Goal: Task Accomplishment & Management: Complete application form

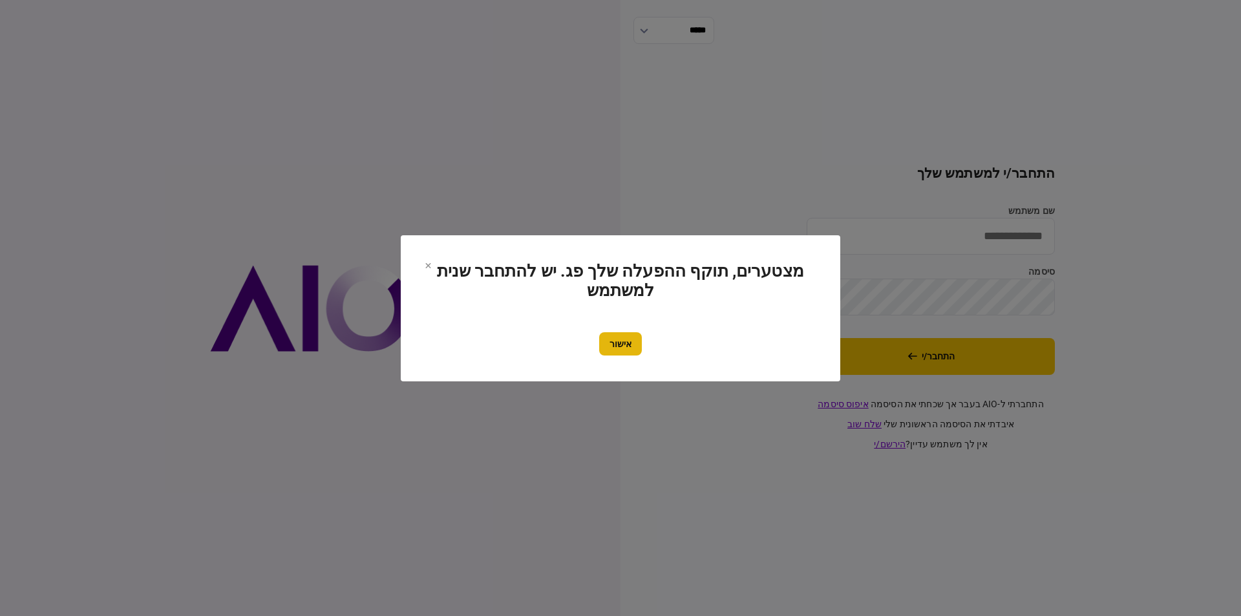
type input "******"
drag, startPoint x: 626, startPoint y: 344, endPoint x: 661, endPoint y: 333, distance: 37.2
click at [625, 344] on button "אישור" at bounding box center [620, 343] width 43 height 23
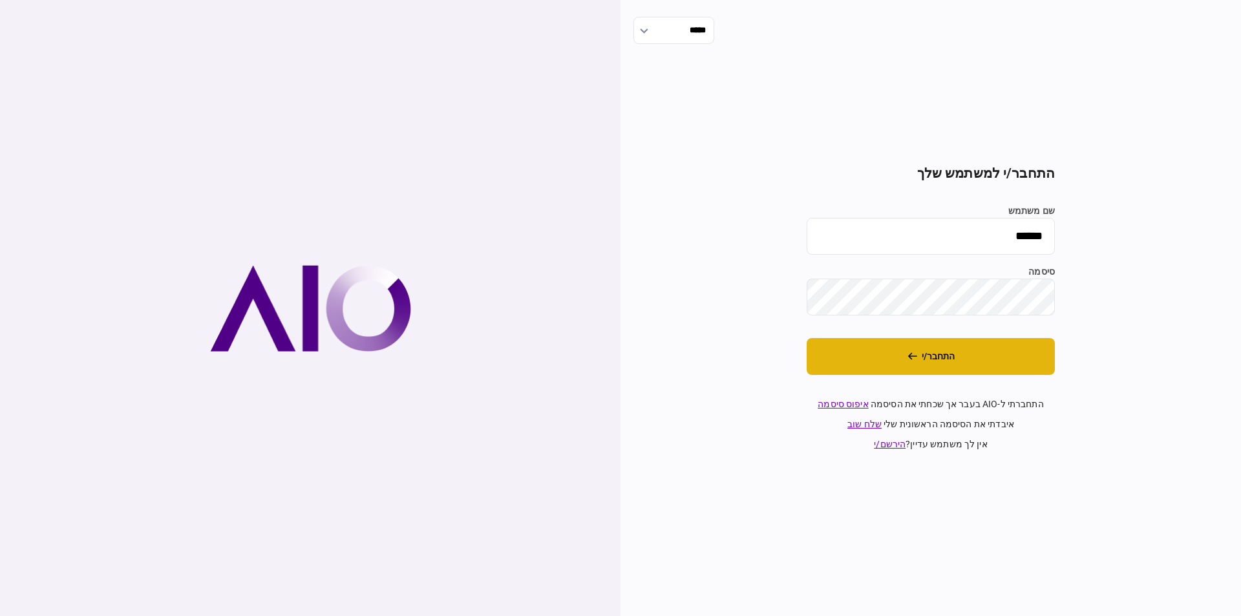
click at [903, 353] on button "התחבר/י" at bounding box center [931, 356] width 248 height 37
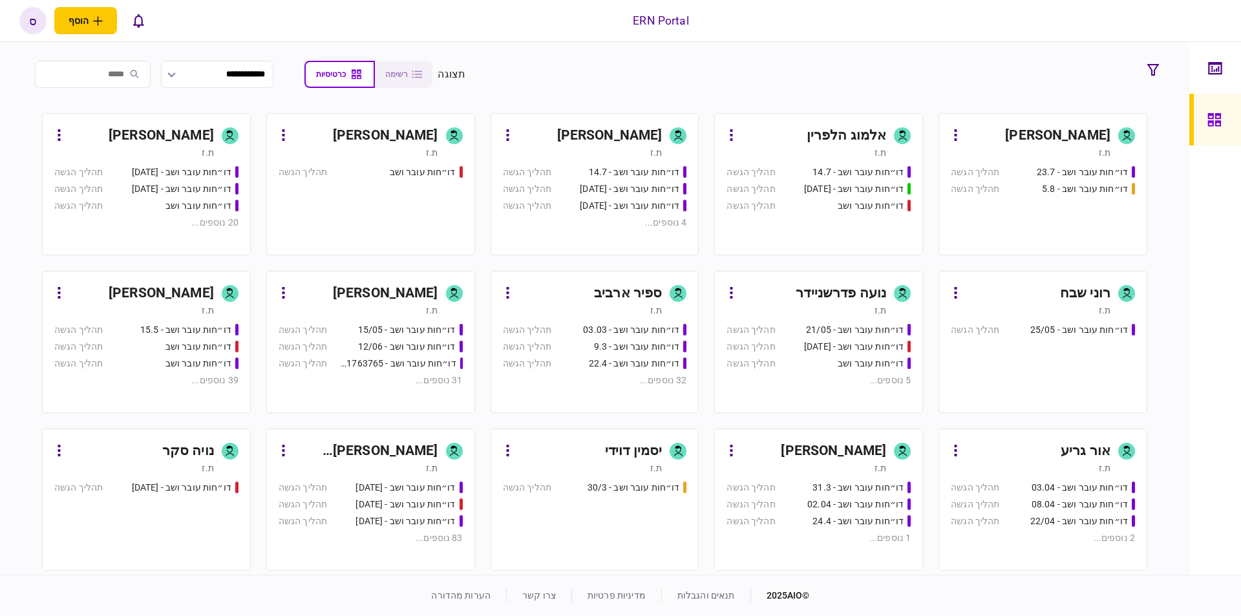
click at [619, 290] on div "ספיר ארביב" at bounding box center [628, 293] width 68 height 21
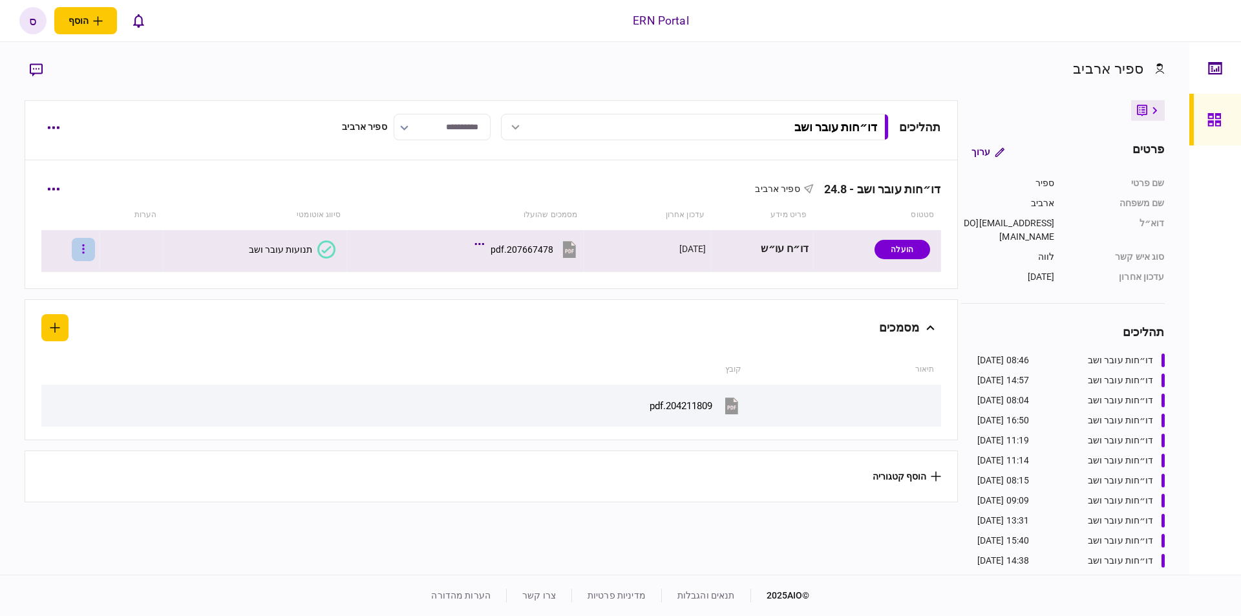
click at [89, 254] on button "button" at bounding box center [83, 249] width 23 height 23
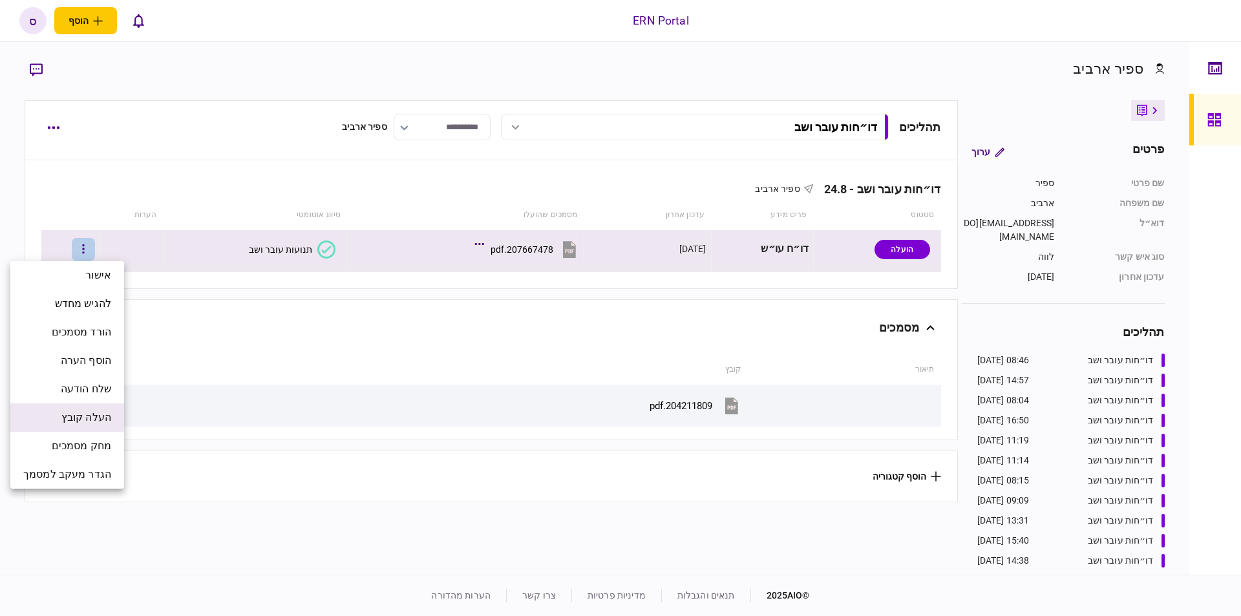
click at [79, 422] on span "העלה קובץ" at bounding box center [86, 418] width 50 height 16
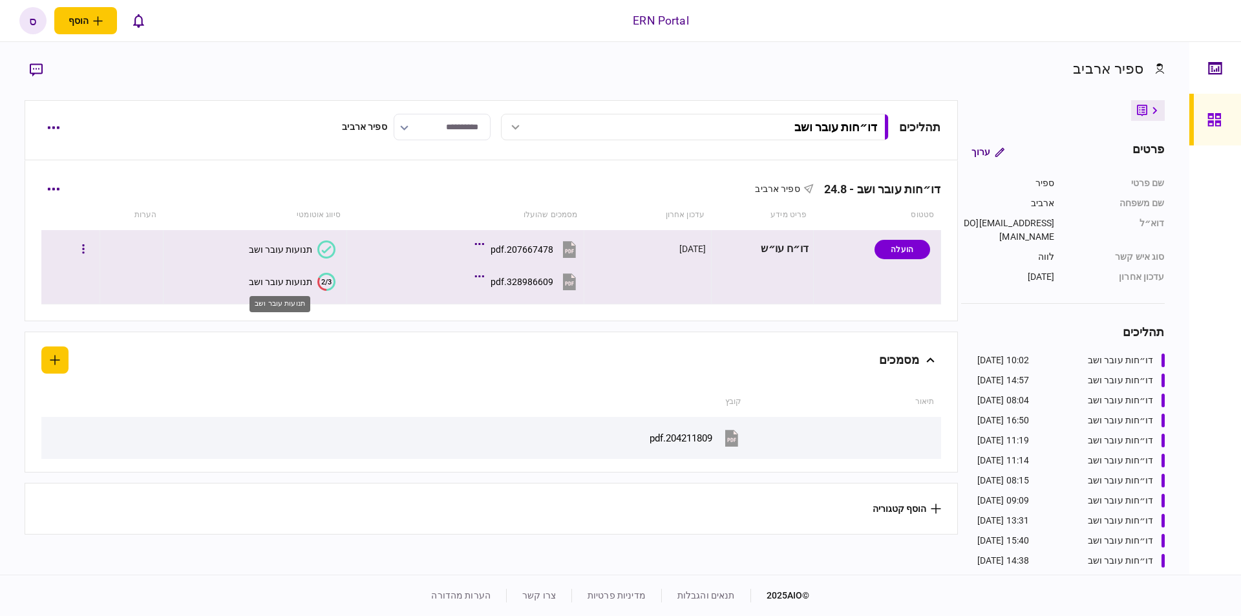
click at [272, 284] on div "תנועות עובר ושב" at bounding box center [280, 282] width 63 height 10
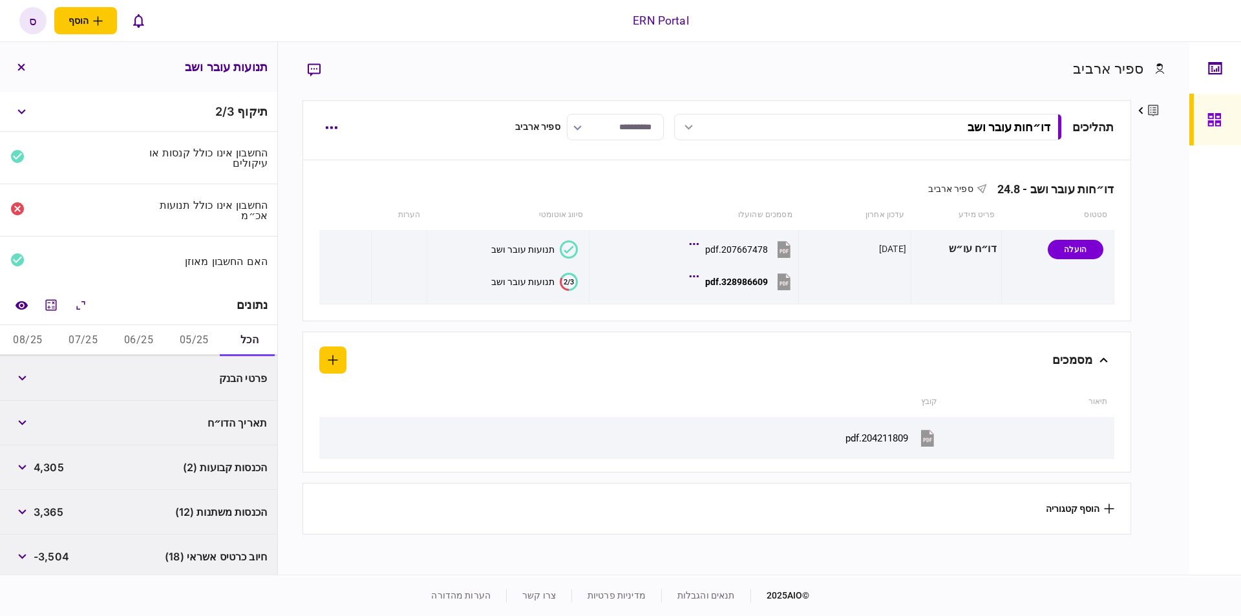
click at [180, 333] on button "05/25" at bounding box center [194, 340] width 56 height 31
click at [27, 301] on icon "השוואה למסמך" at bounding box center [21, 305] width 12 height 8
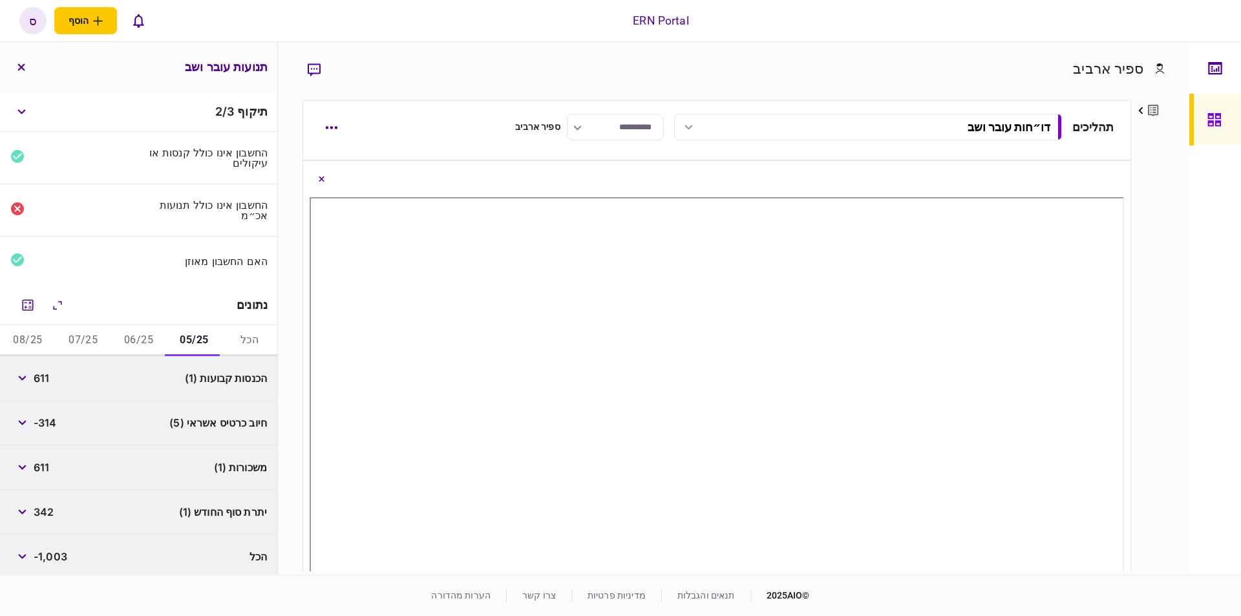
click at [47, 375] on span "611" at bounding box center [42, 378] width 16 height 16
copy span "611"
click at [54, 508] on span "342" at bounding box center [44, 512] width 20 height 16
click at [54, 505] on span "342" at bounding box center [44, 512] width 20 height 16
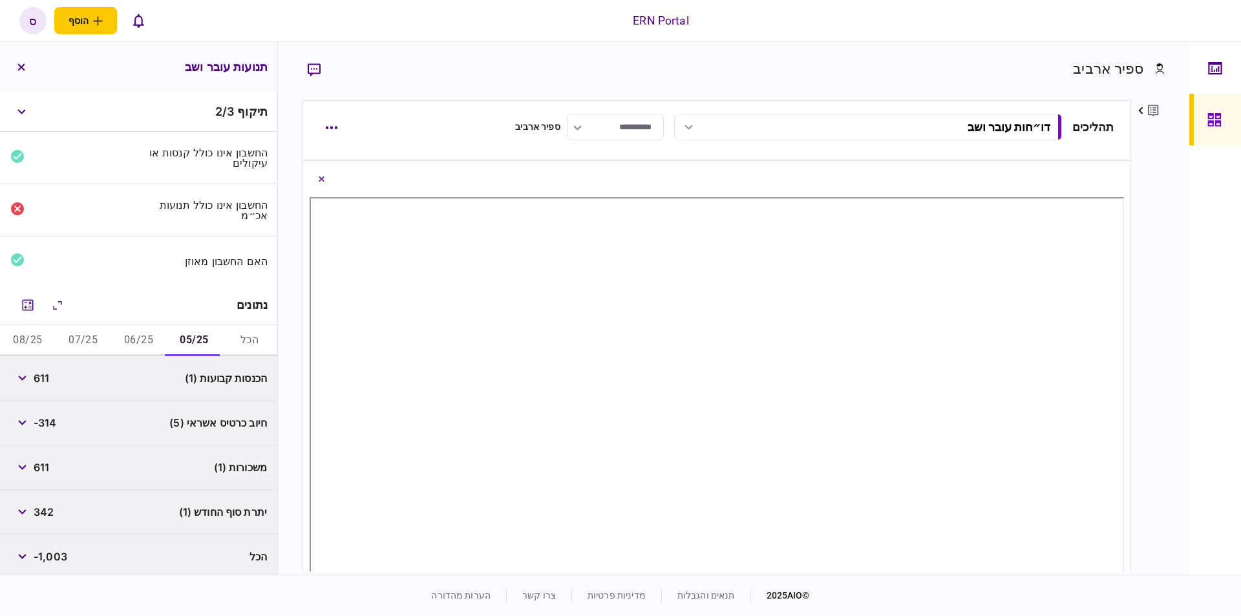
click at [54, 505] on span "342" at bounding box center [44, 512] width 20 height 16
click at [45, 509] on span "342" at bounding box center [44, 512] width 20 height 16
copy span "342"
click at [130, 337] on button "06/25" at bounding box center [139, 340] width 56 height 31
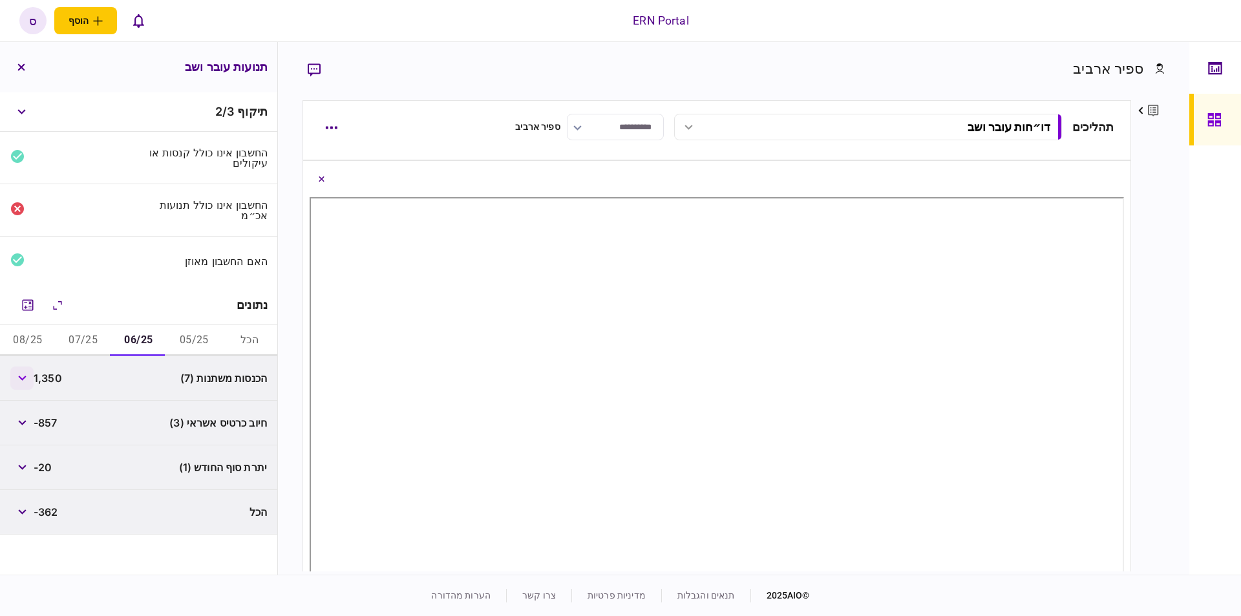
click at [29, 376] on button "button" at bounding box center [21, 377] width 23 height 23
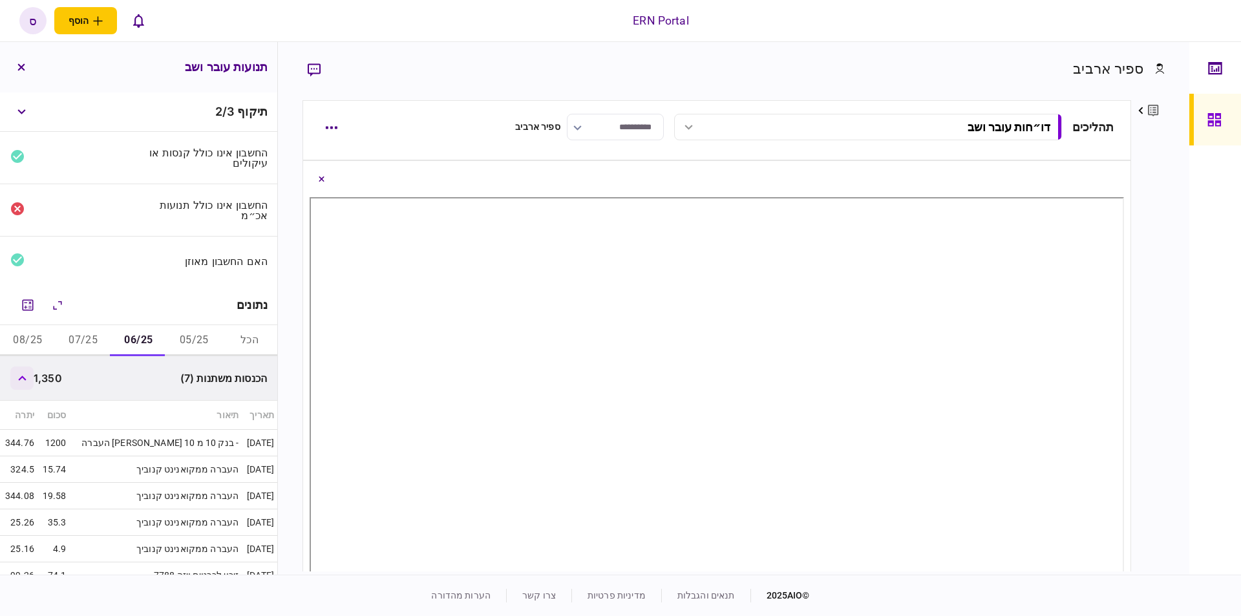
click at [26, 375] on icon "button" at bounding box center [22, 377] width 8 height 5
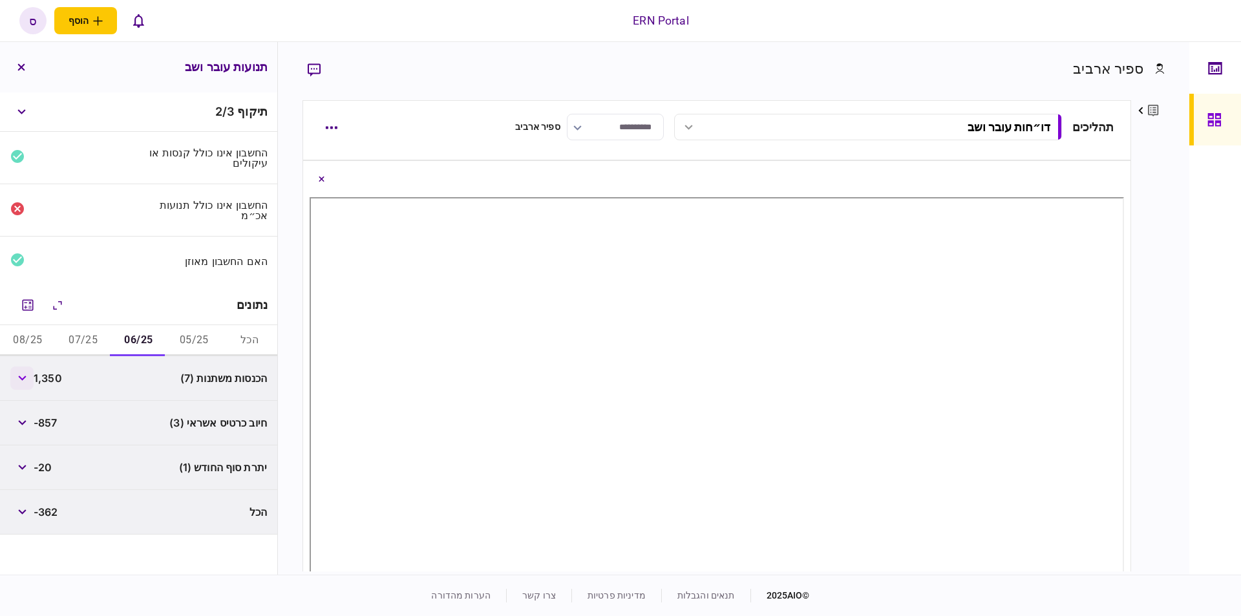
click at [26, 375] on icon "button" at bounding box center [22, 377] width 8 height 5
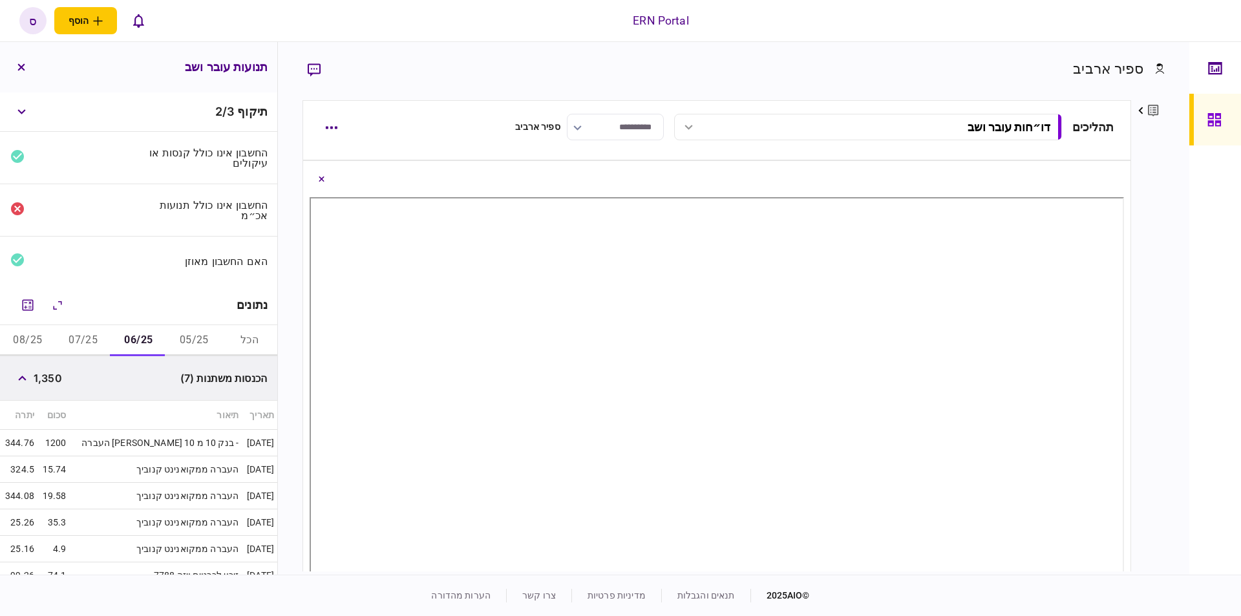
scroll to position [73, 0]
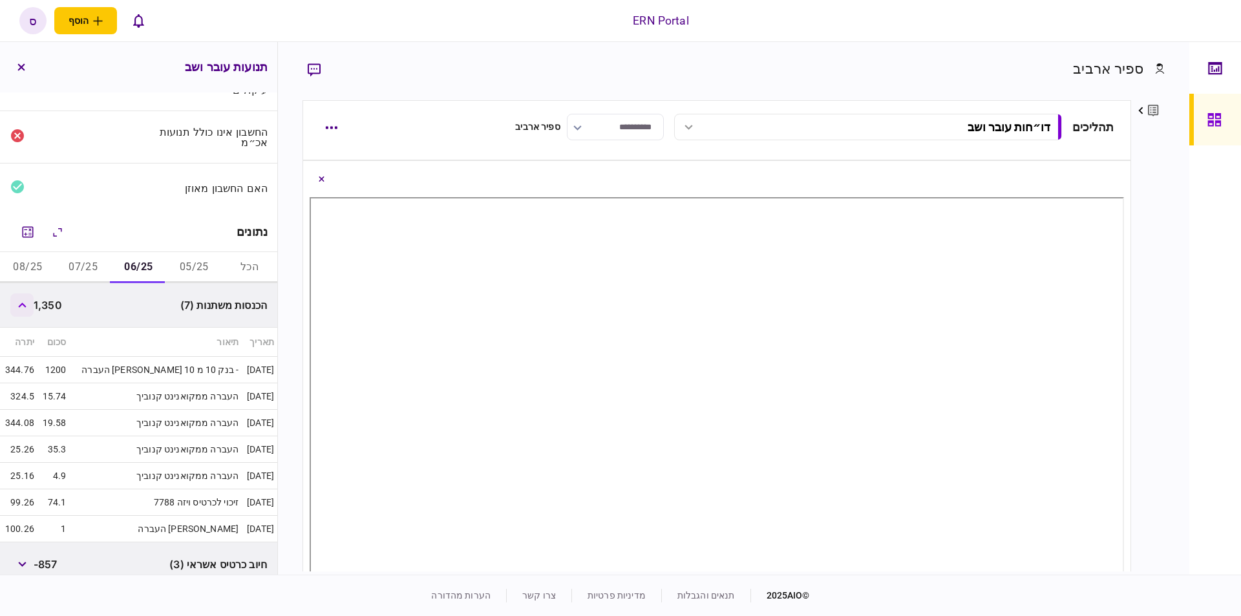
click at [26, 304] on icon "button" at bounding box center [22, 304] width 8 height 5
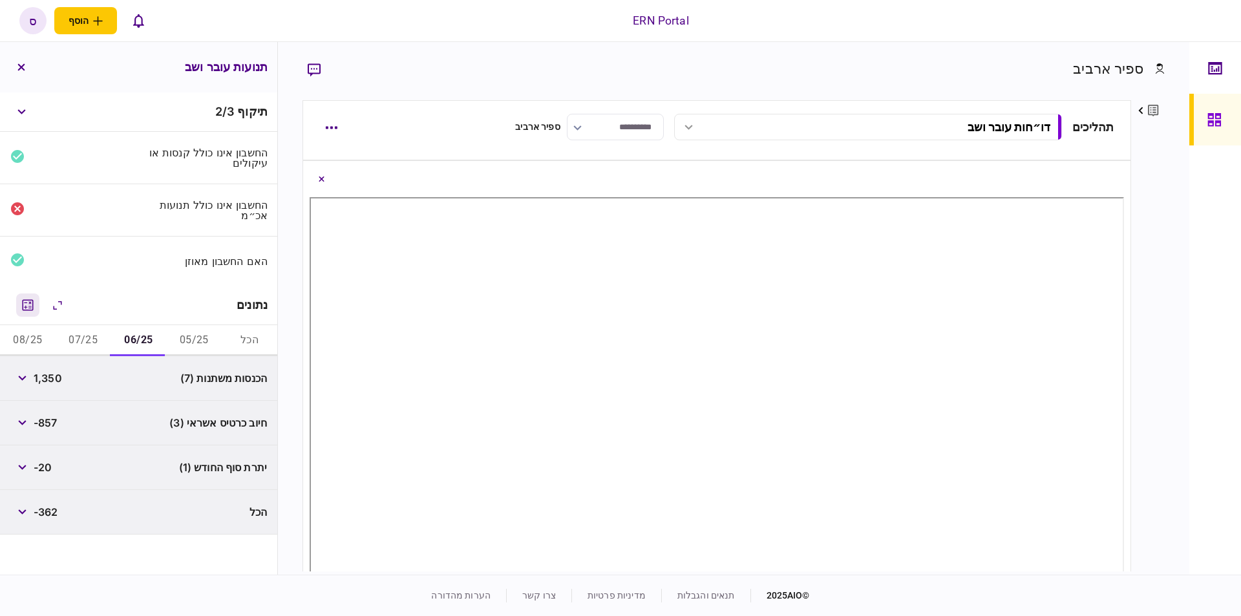
scroll to position [0, 0]
click at [52, 377] on span "1,350" at bounding box center [48, 378] width 28 height 16
copy span "1,350"
click at [46, 465] on span "-20" at bounding box center [43, 467] width 18 height 16
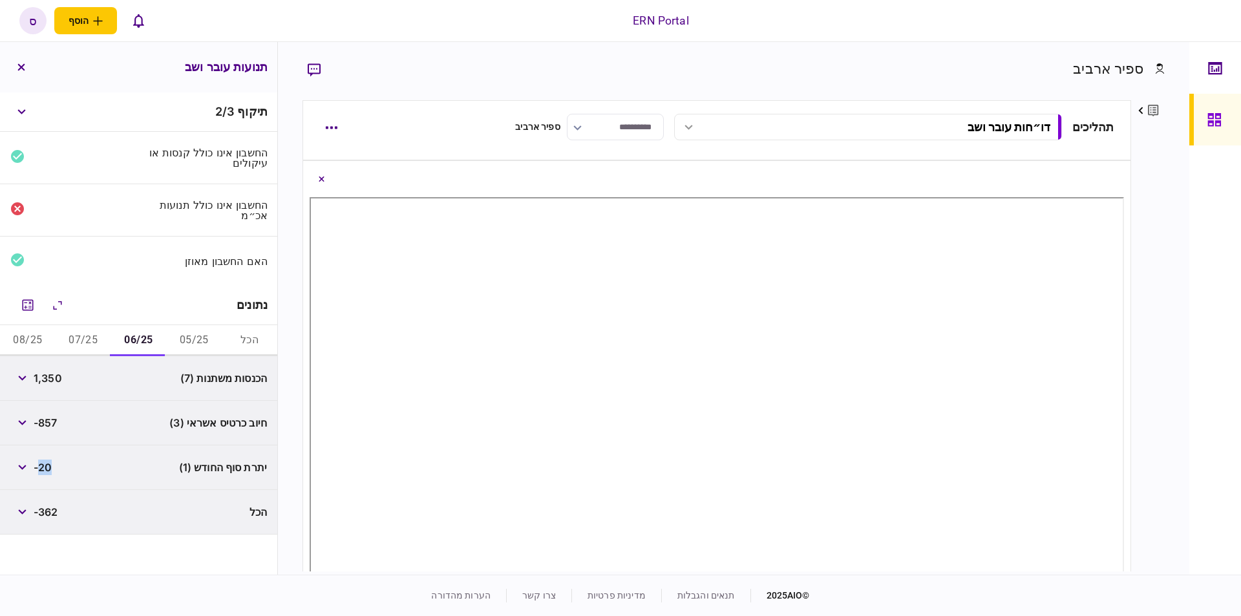
click at [46, 465] on span "-20" at bounding box center [43, 467] width 18 height 16
click at [98, 341] on button "07/25" at bounding box center [84, 340] width 56 height 31
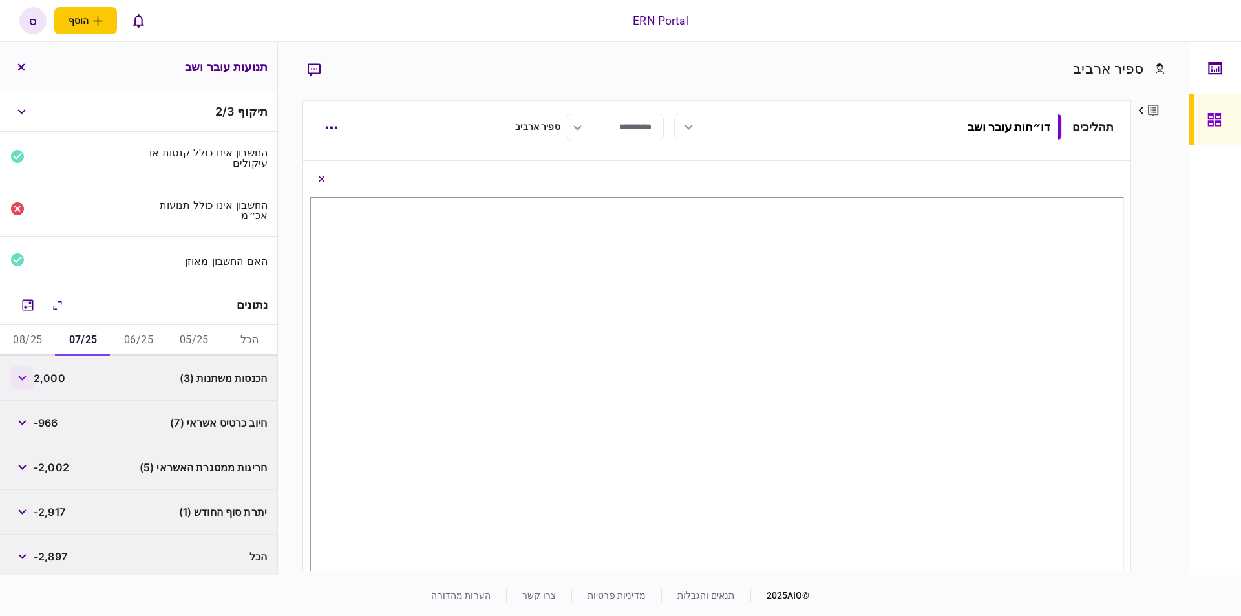
click at [34, 372] on button "button" at bounding box center [21, 377] width 23 height 23
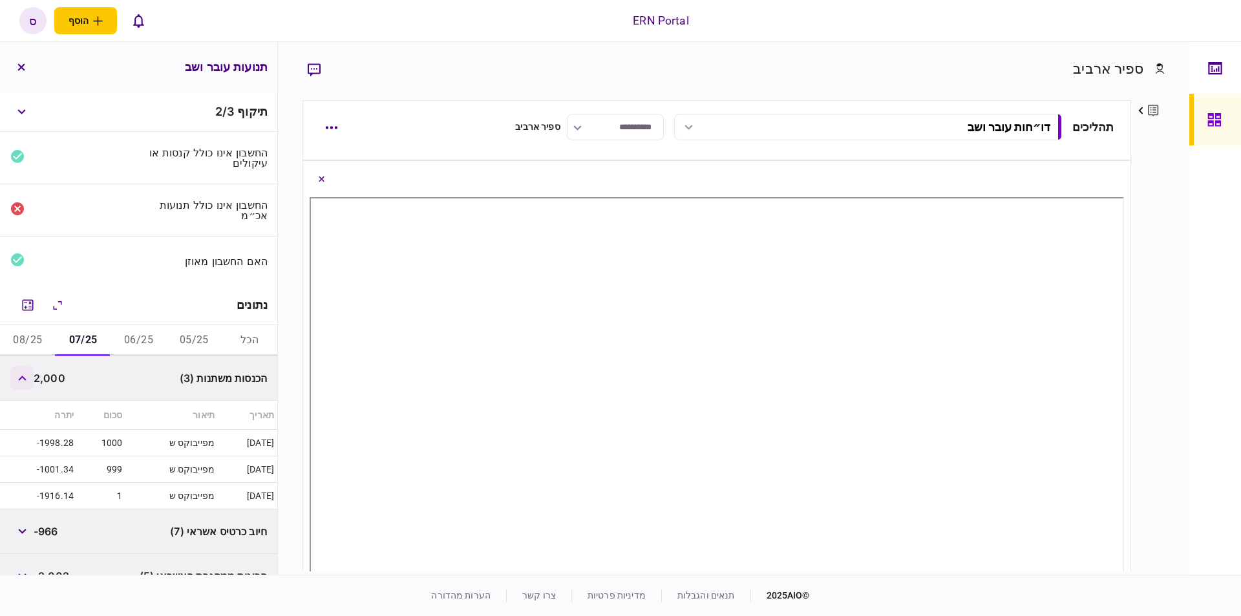
drag, startPoint x: 20, startPoint y: 376, endPoint x: 30, endPoint y: 366, distance: 14.2
click at [21, 375] on button "button" at bounding box center [21, 377] width 23 height 23
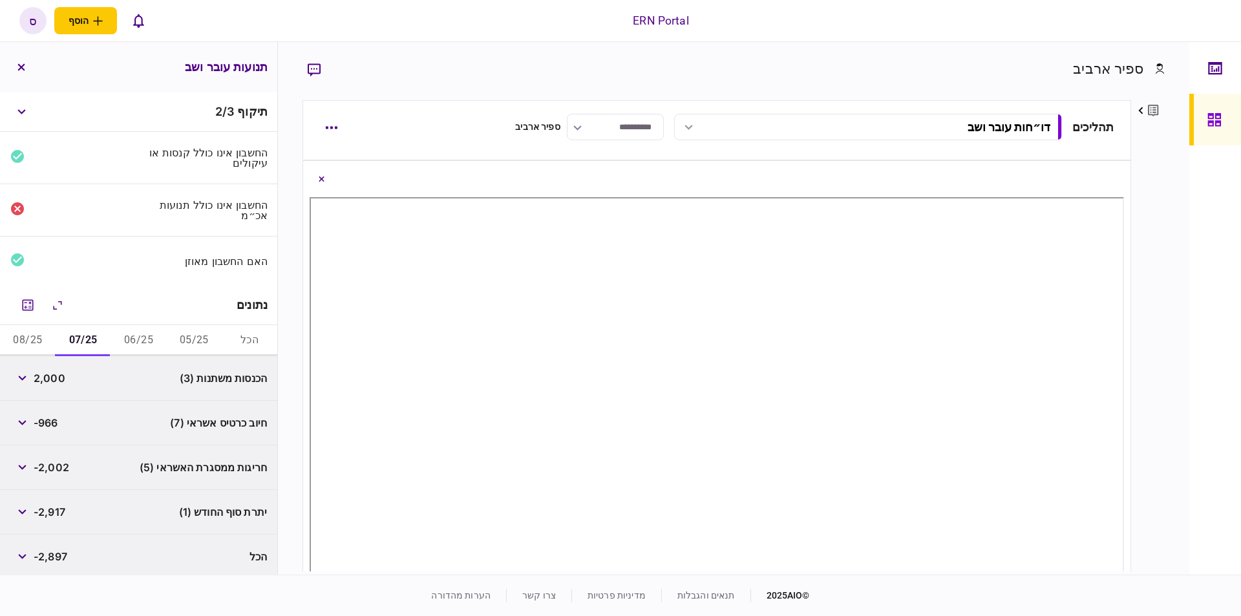
click at [54, 374] on span "2,000" at bounding box center [50, 378] width 32 height 16
copy span "2,000"
click at [48, 335] on button "08/25" at bounding box center [28, 340] width 56 height 31
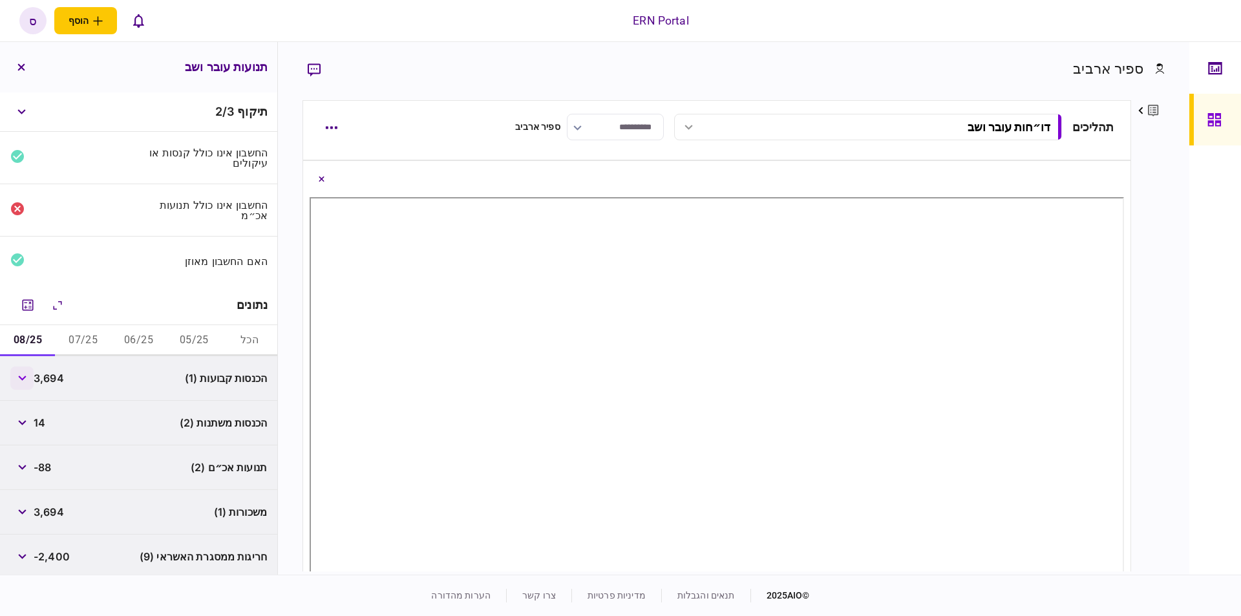
click at [30, 379] on button "button" at bounding box center [21, 377] width 23 height 23
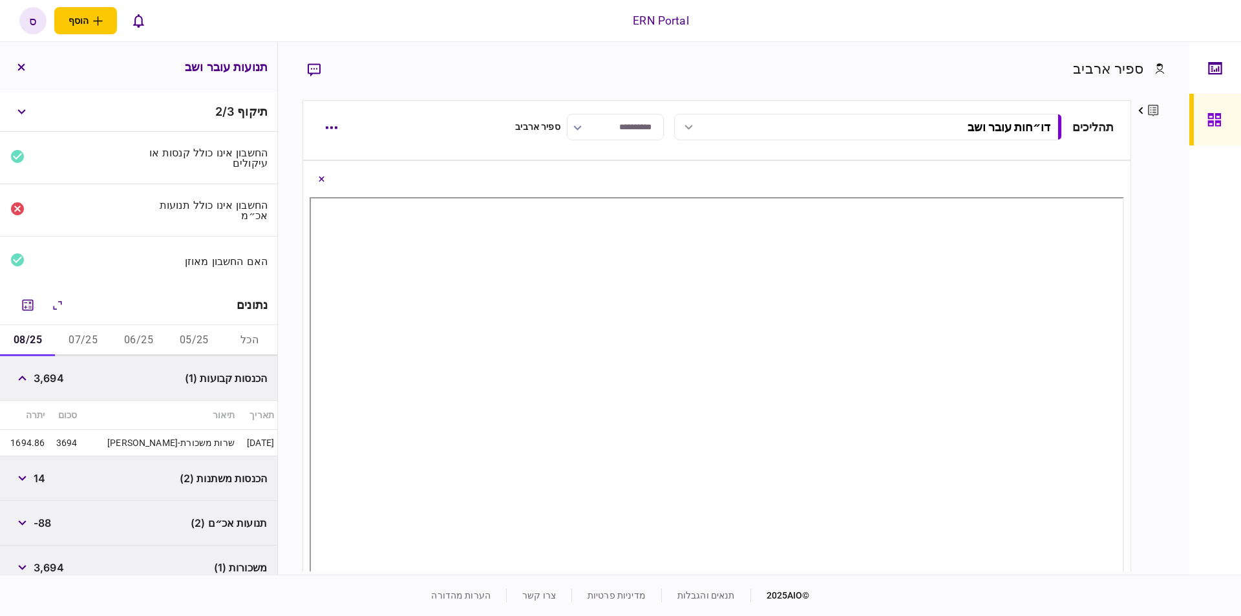
click at [49, 377] on span "3,694" at bounding box center [49, 378] width 30 height 16
click at [57, 383] on div "3,694" at bounding box center [37, 377] width 54 height 23
click at [57, 383] on span "3,694" at bounding box center [49, 378] width 30 height 16
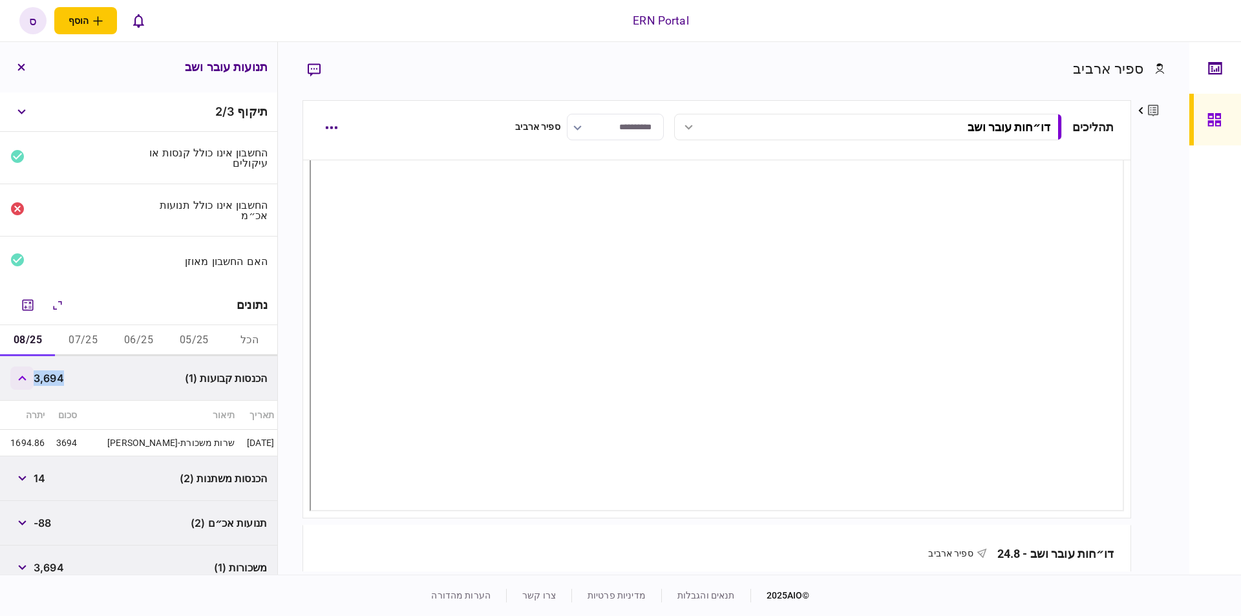
click at [26, 372] on button "button" at bounding box center [21, 377] width 23 height 23
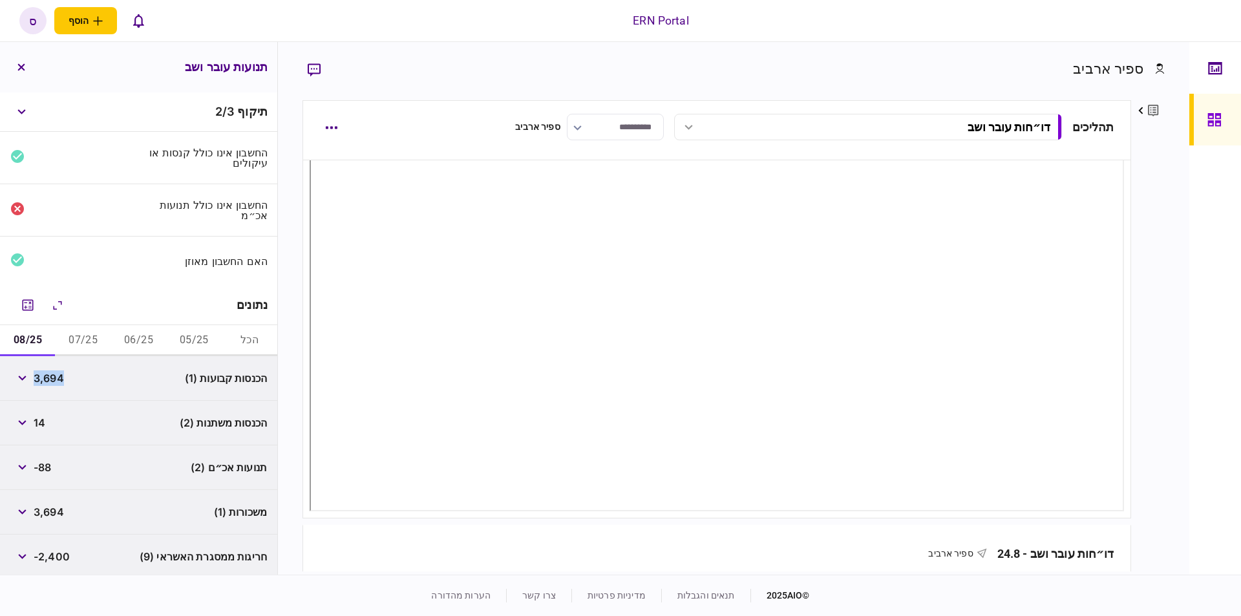
click at [41, 423] on span "14" at bounding box center [40, 423] width 12 height 16
click at [25, 423] on button "button" at bounding box center [21, 422] width 23 height 23
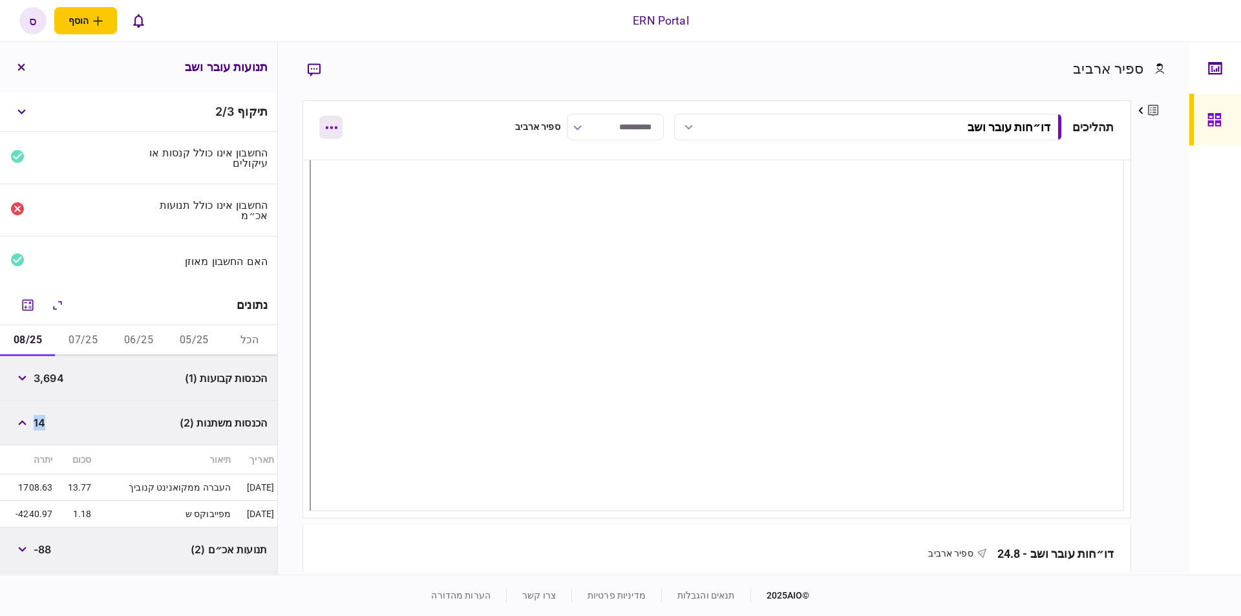
click at [335, 131] on button "button" at bounding box center [330, 127] width 23 height 23
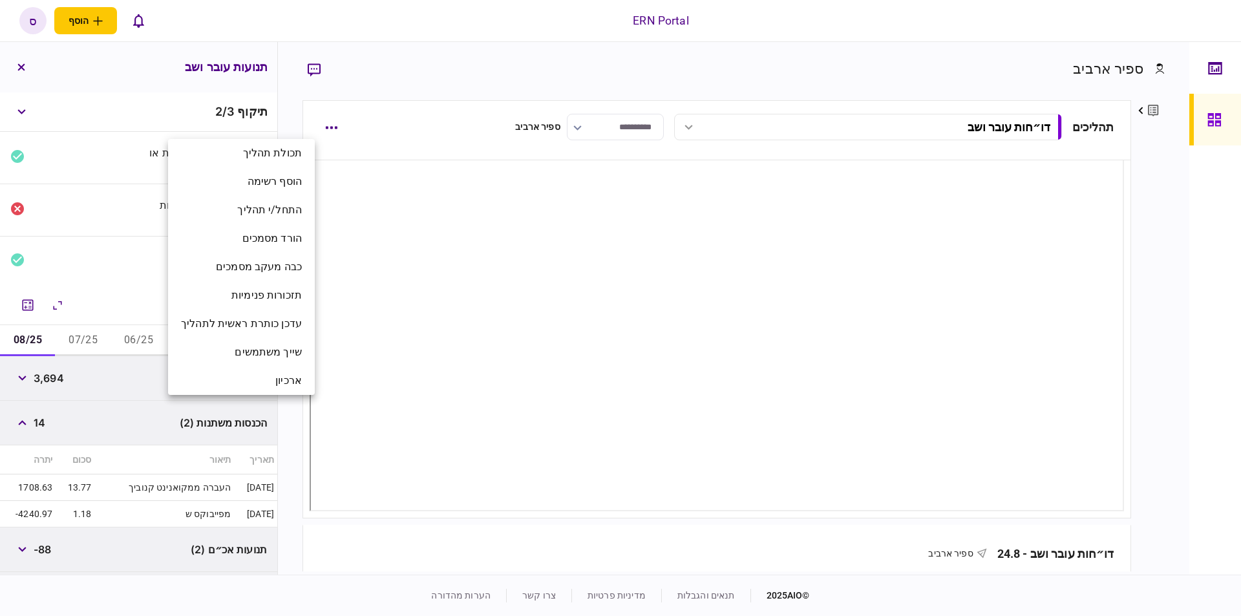
click at [420, 106] on div at bounding box center [620, 308] width 1241 height 616
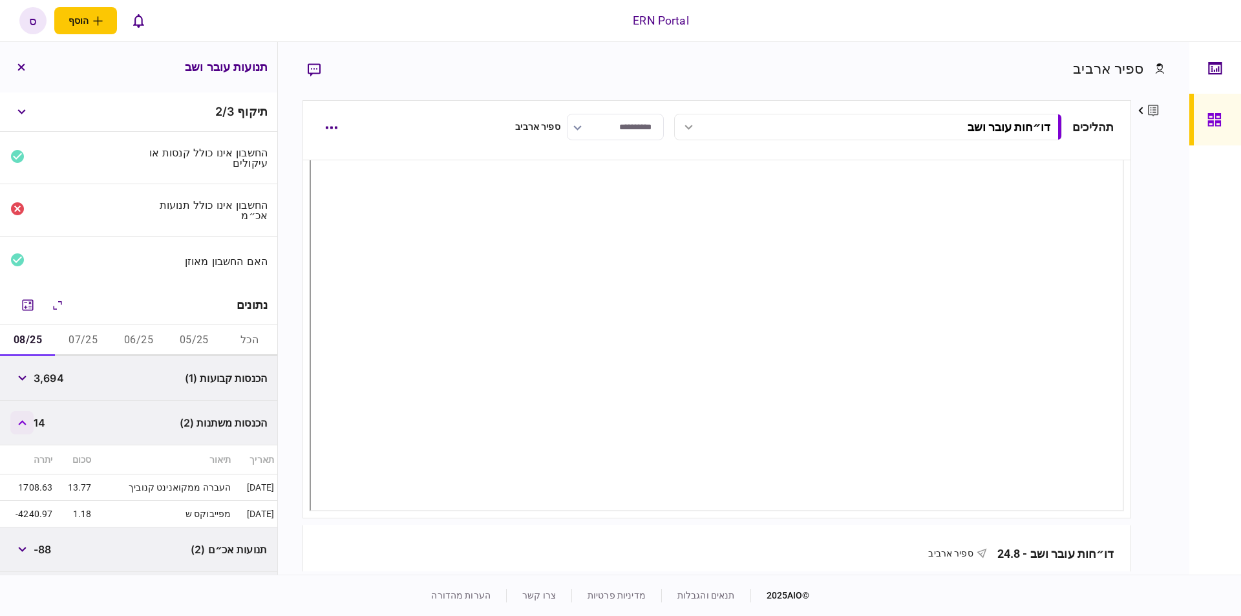
click at [17, 412] on button "button" at bounding box center [21, 422] width 23 height 23
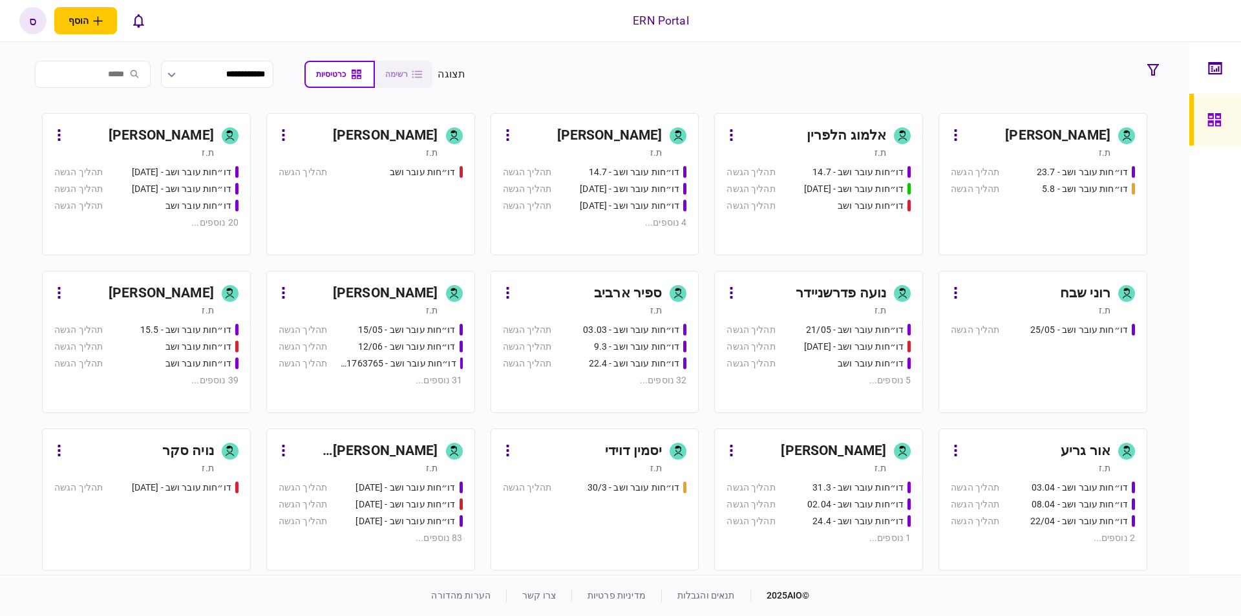
click at [659, 290] on div "ספיר ארביב" at bounding box center [628, 293] width 68 height 21
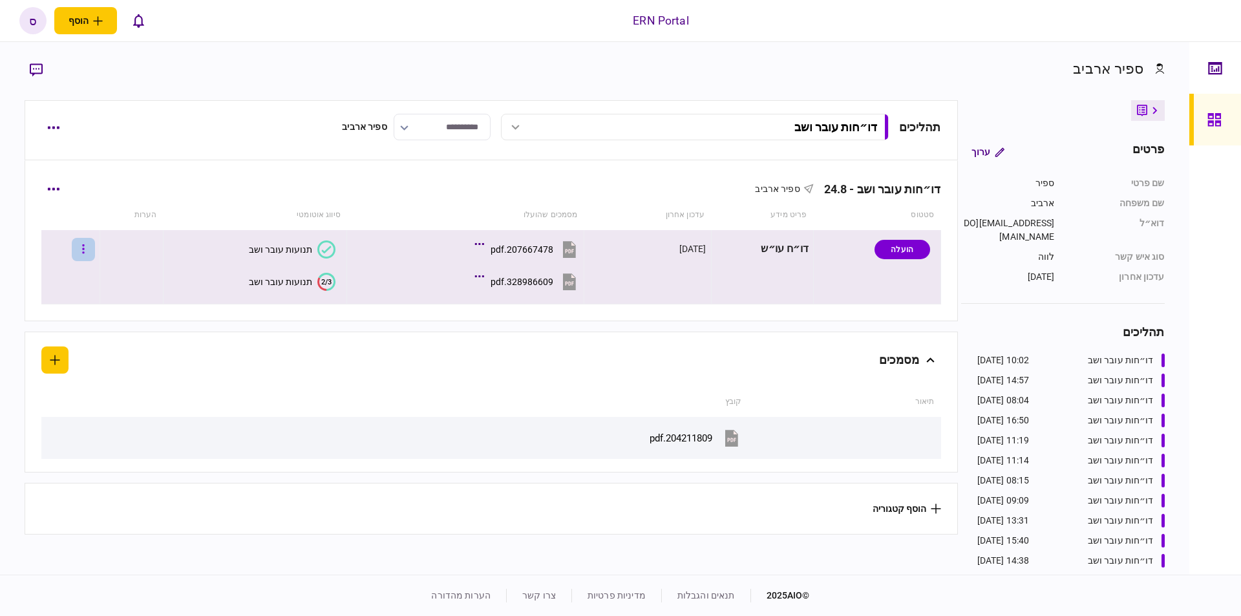
click at [90, 252] on button "button" at bounding box center [83, 249] width 23 height 23
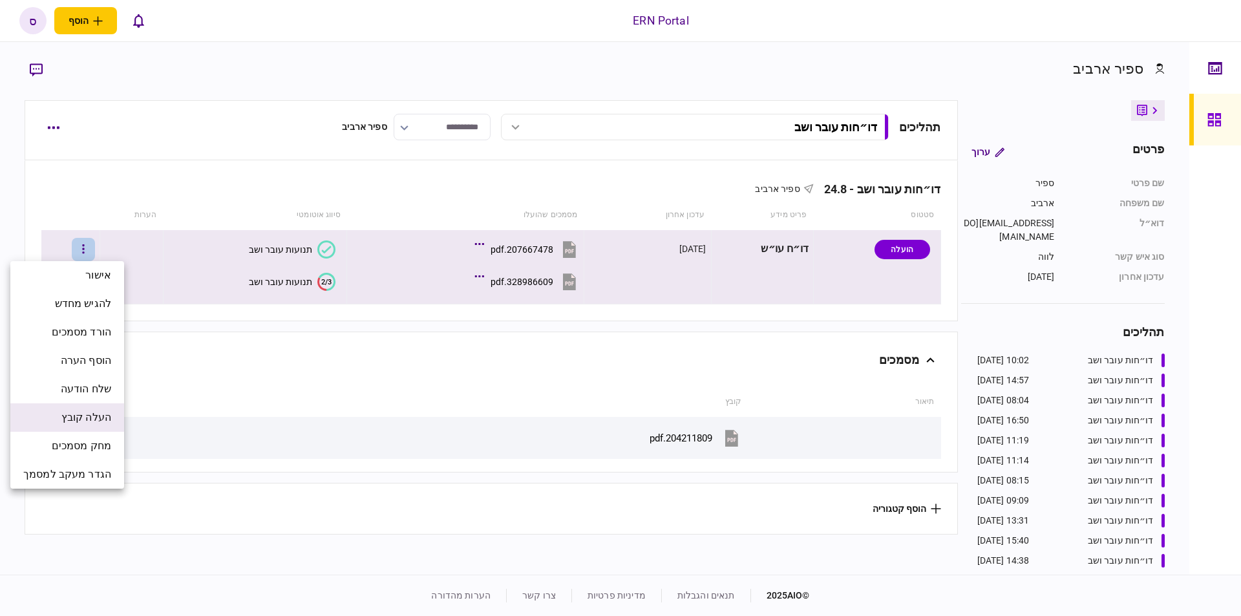
click at [88, 427] on li "העלה קובץ" at bounding box center [67, 417] width 114 height 28
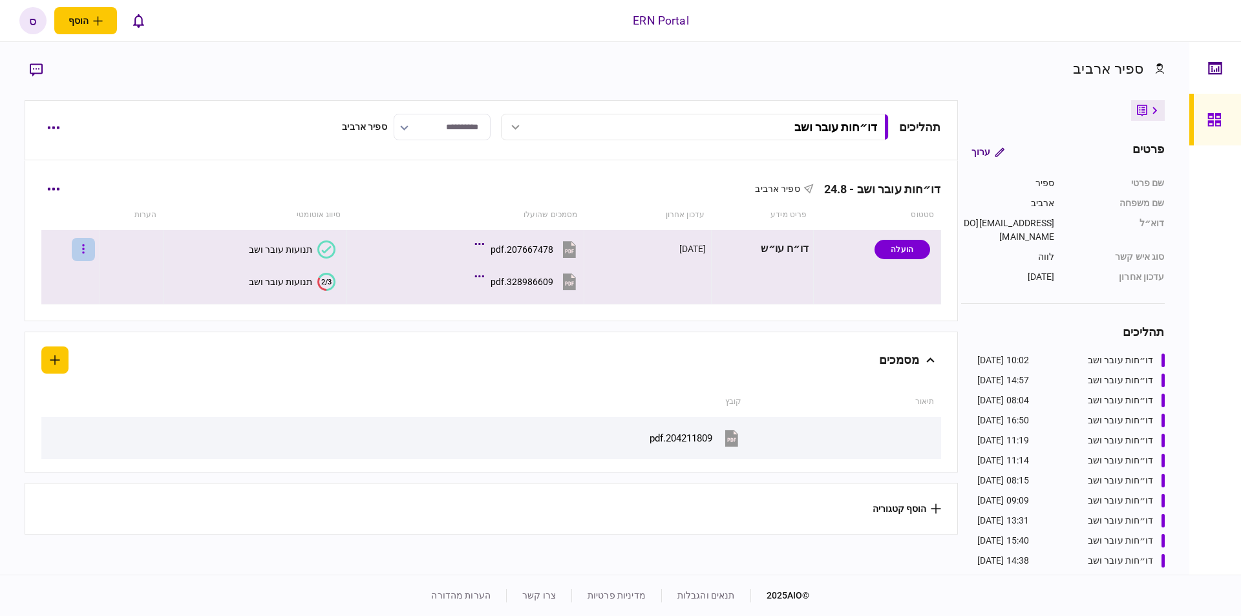
click at [88, 254] on button "button" at bounding box center [83, 249] width 23 height 23
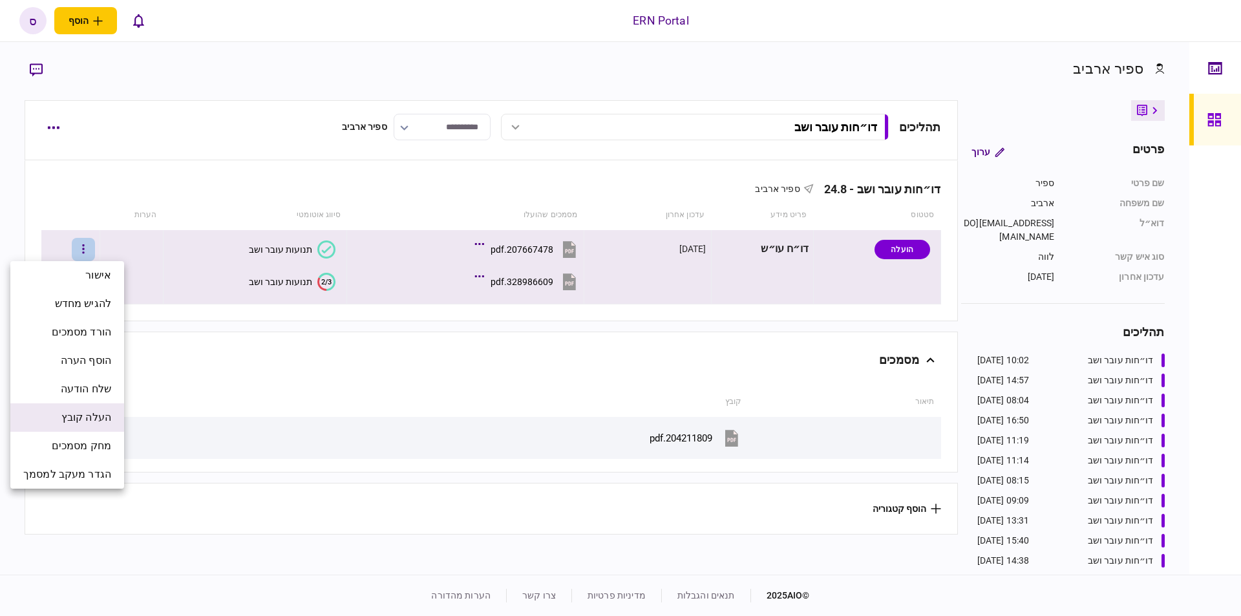
click at [72, 413] on span "העלה קובץ" at bounding box center [86, 418] width 50 height 16
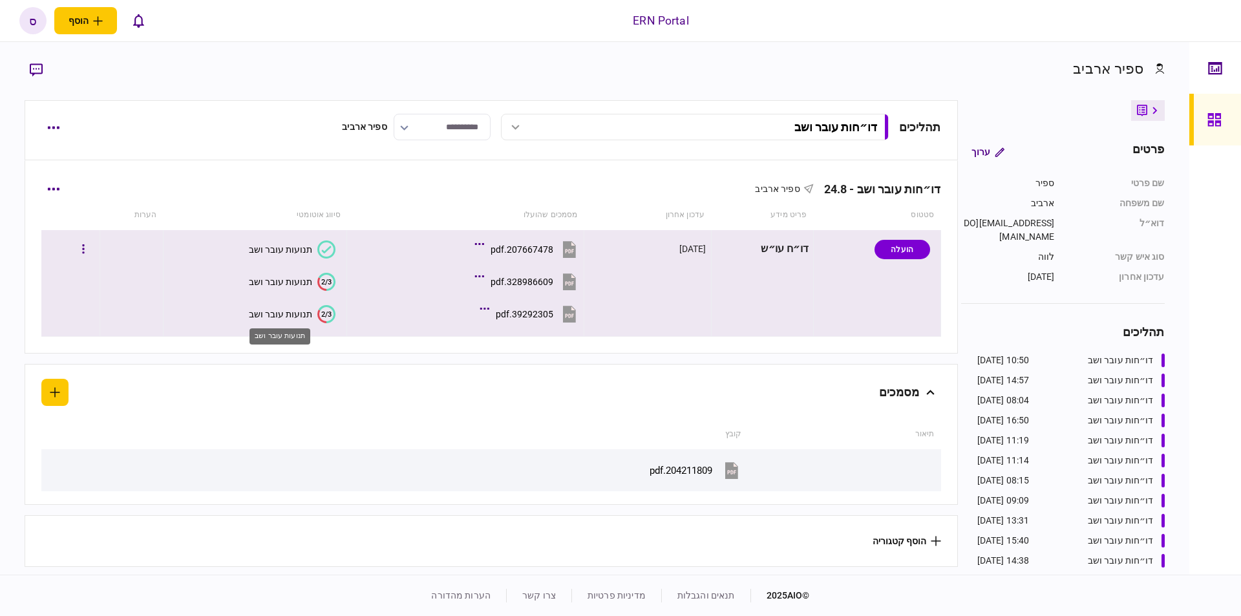
click at [301, 311] on div "תנועות עובר ושב" at bounding box center [280, 314] width 63 height 10
click at [273, 314] on div "תנועות עובר ושב" at bounding box center [280, 314] width 63 height 10
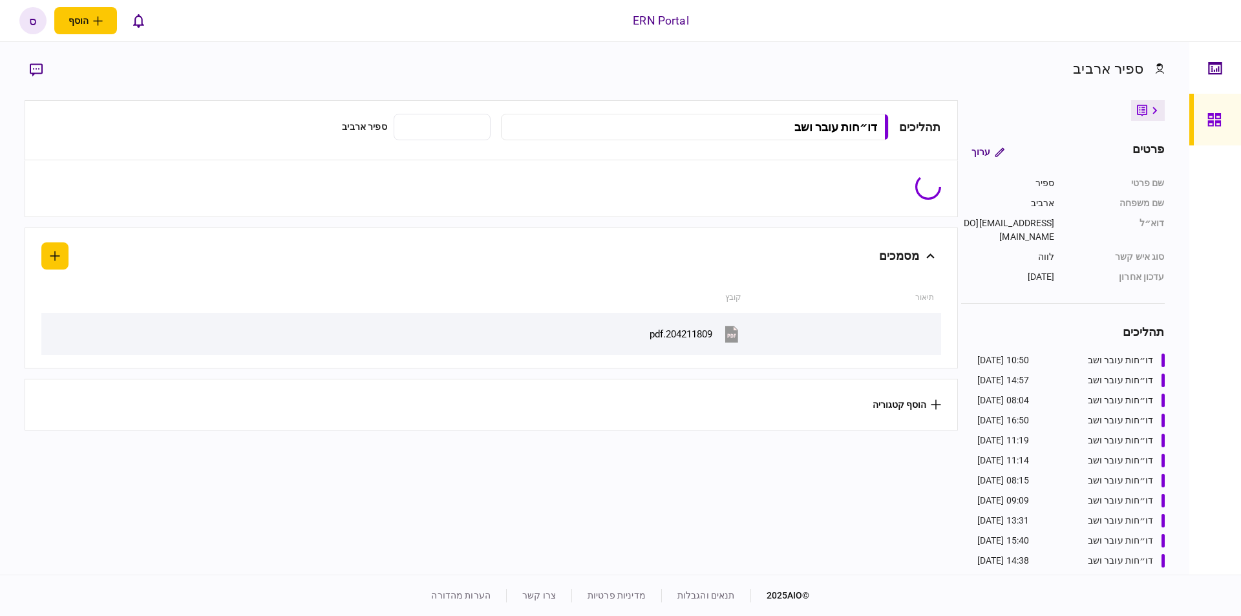
type input "**********"
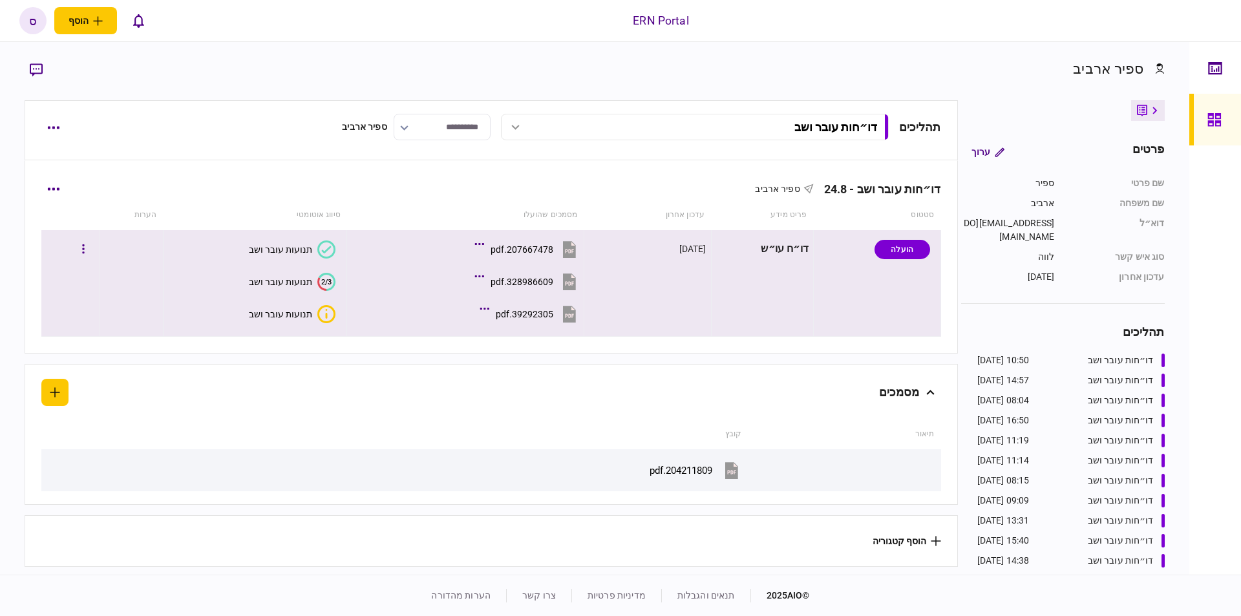
click at [270, 318] on div "תנועות עובר ושב" at bounding box center [280, 314] width 63 height 10
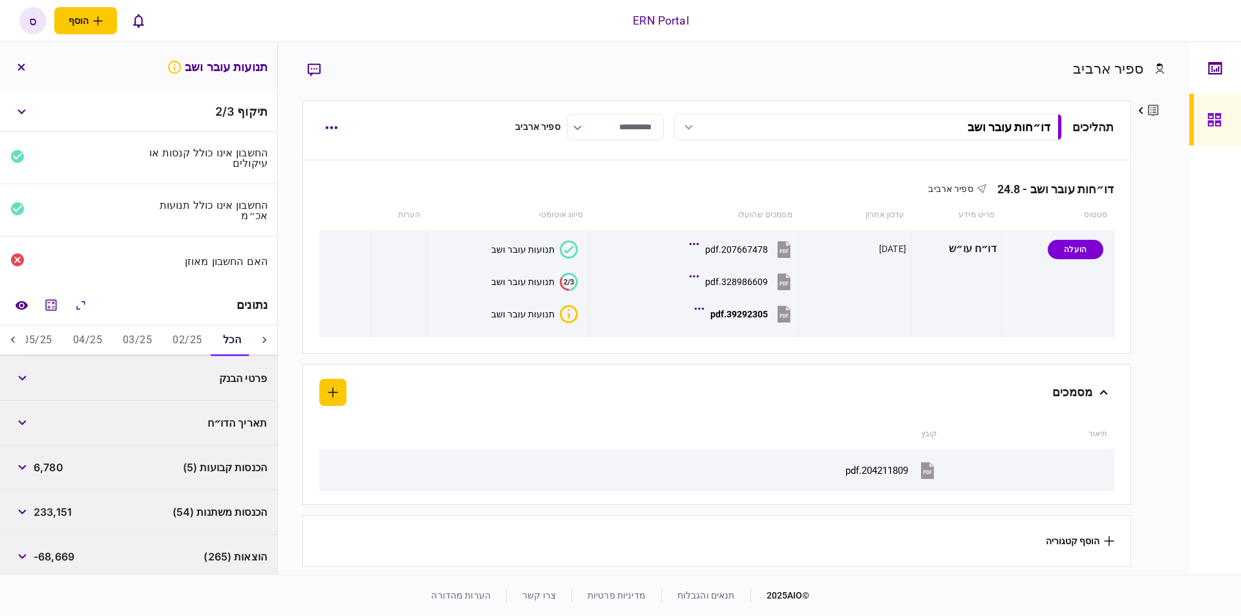
drag, startPoint x: 178, startPoint y: 332, endPoint x: 171, endPoint y: 327, distance: 9.0
click at [180, 332] on button "02/25" at bounding box center [187, 340] width 50 height 31
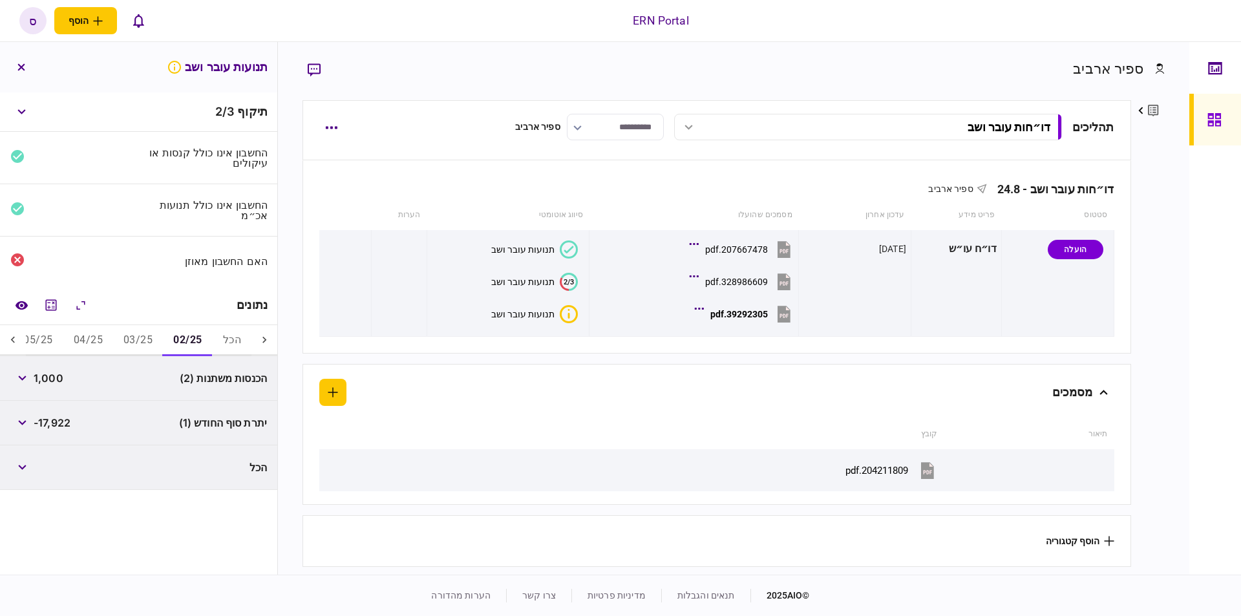
click at [67, 337] on button "04/25" at bounding box center [88, 340] width 50 height 31
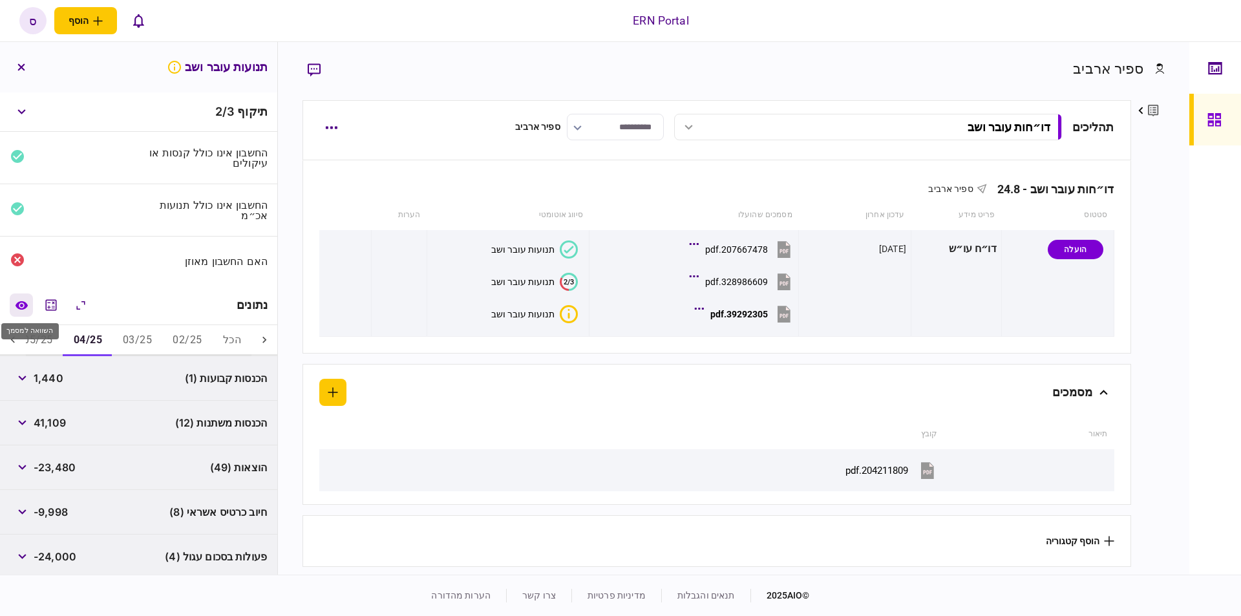
click at [17, 306] on icon "השוואה למסמך" at bounding box center [22, 306] width 14 height 10
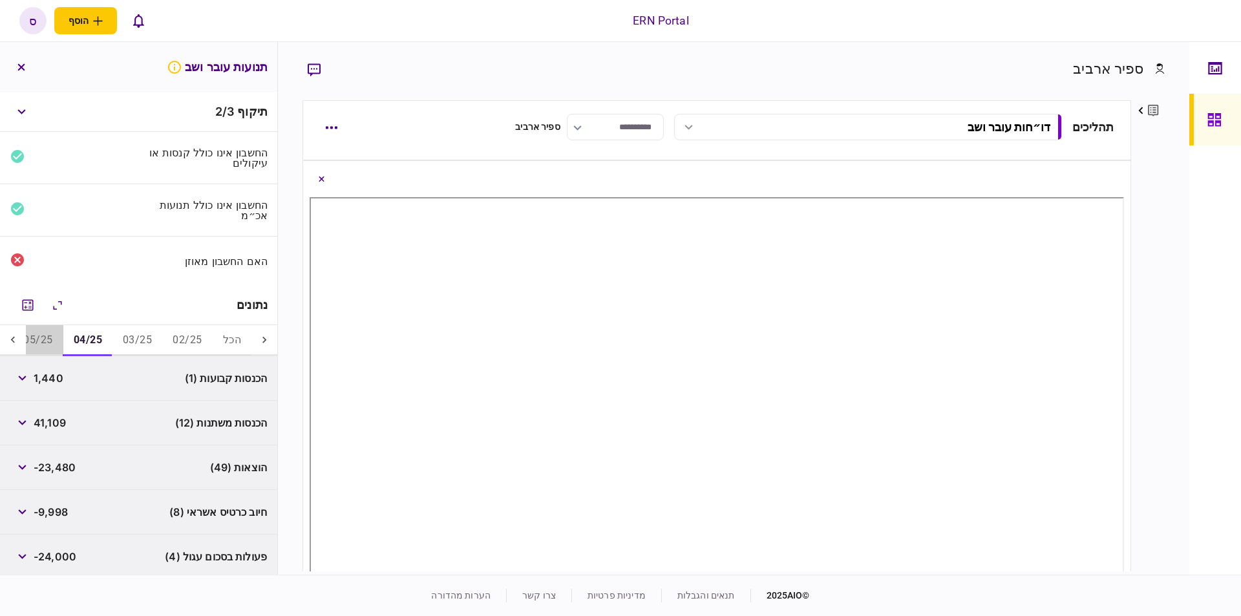
click at [47, 341] on button "05/25" at bounding box center [38, 340] width 50 height 31
